Goal: Information Seeking & Learning: Stay updated

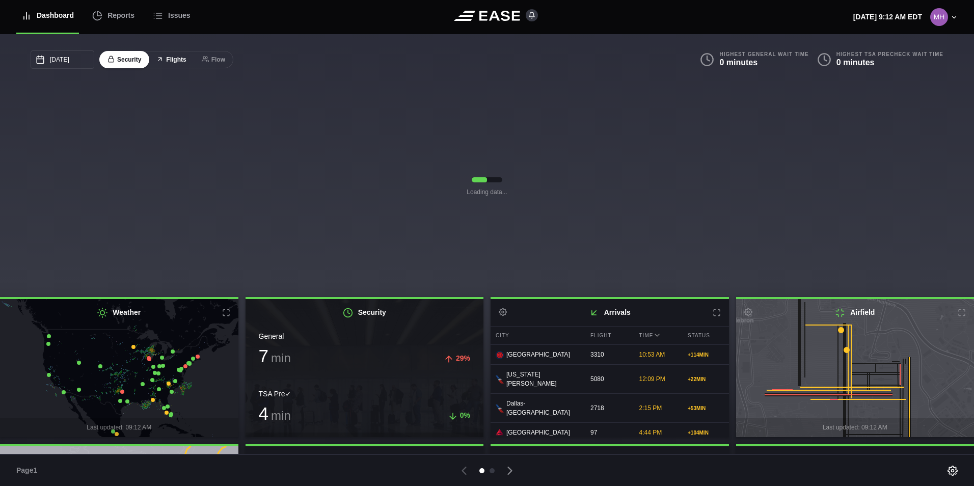
click at [181, 60] on button "Flights" at bounding box center [171, 60] width 46 height 18
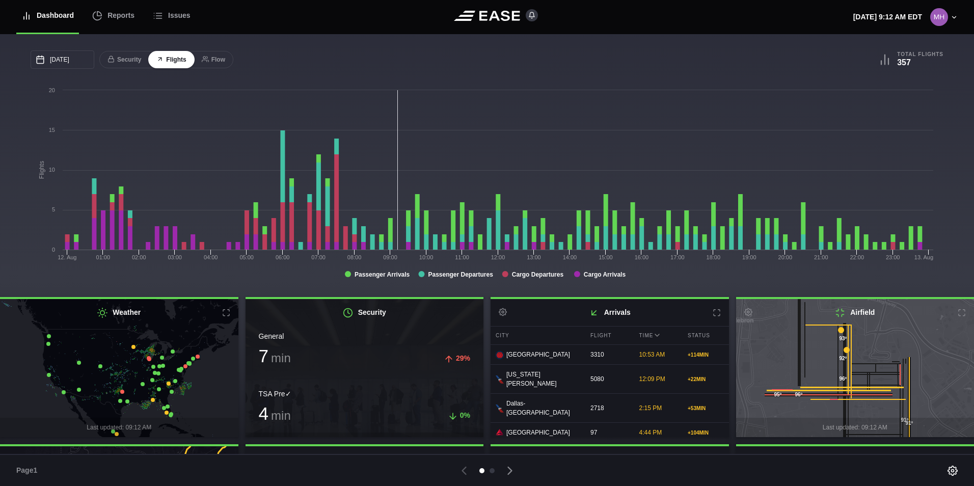
click at [511, 273] on rect at bounding box center [485, 187] width 908 height 204
click at [610, 279] on rect at bounding box center [485, 187] width 908 height 204
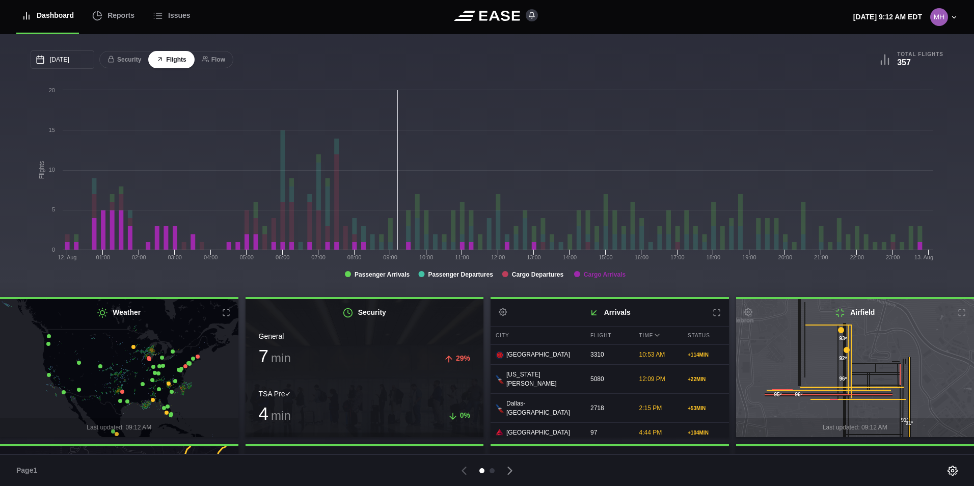
click at [600, 272] on tspan "Cargo Arrivals" at bounding box center [605, 274] width 42 height 7
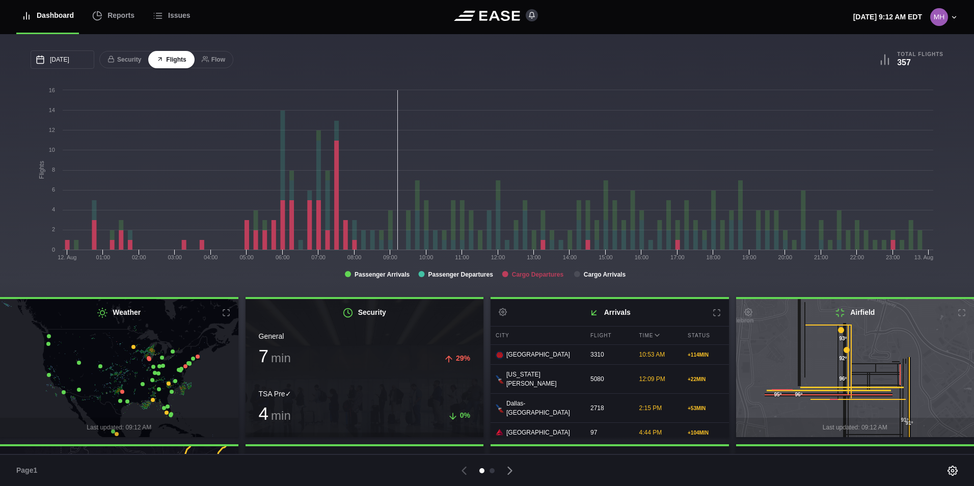
click at [556, 276] on tspan "Cargo Departures" at bounding box center [538, 274] width 52 height 7
